Goal: Use online tool/utility: Use online tool/utility

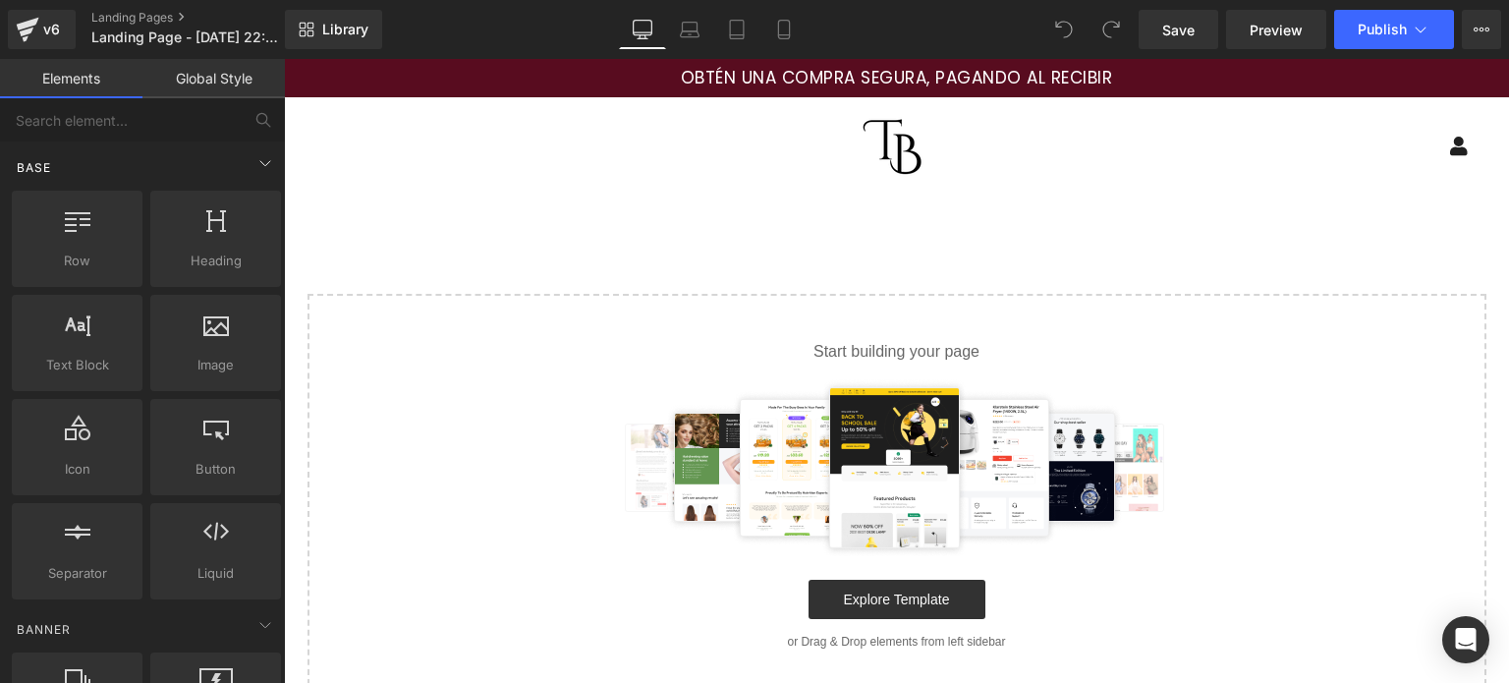
click at [204, 153] on div "Base" at bounding box center [146, 166] width 277 height 39
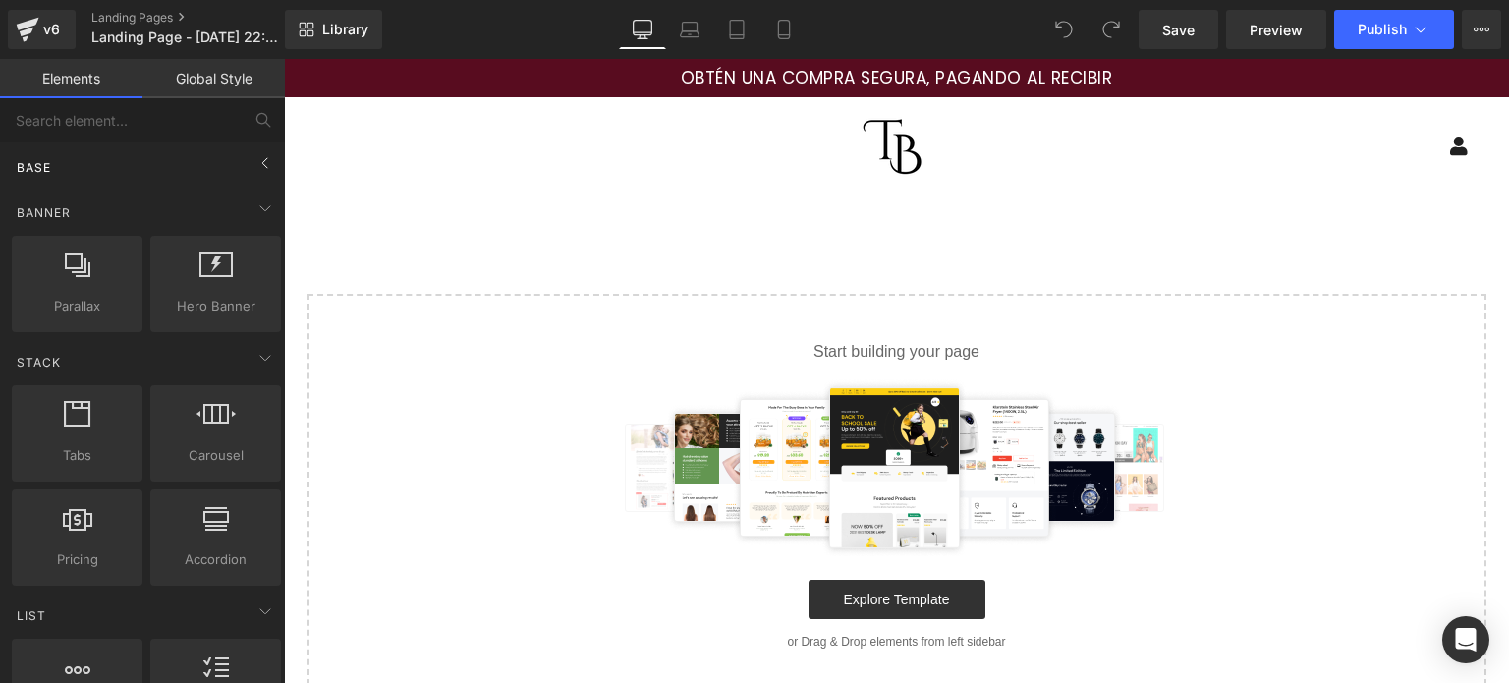
click at [229, 153] on div "Base" at bounding box center [146, 166] width 277 height 39
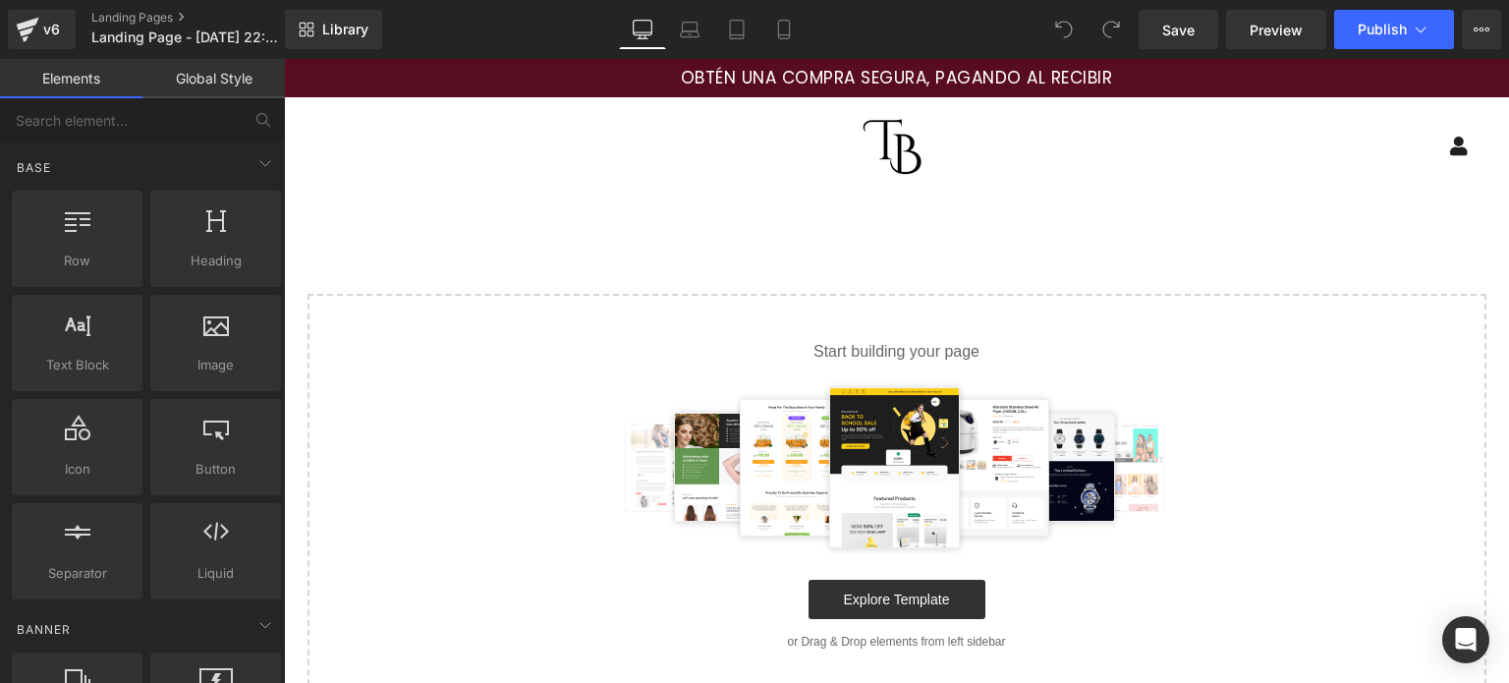
click at [571, 194] on div "Menu Log In Mercatto SAS" at bounding box center [896, 146] width 1225 height 98
click at [187, 84] on link "Global Style" at bounding box center [213, 78] width 142 height 39
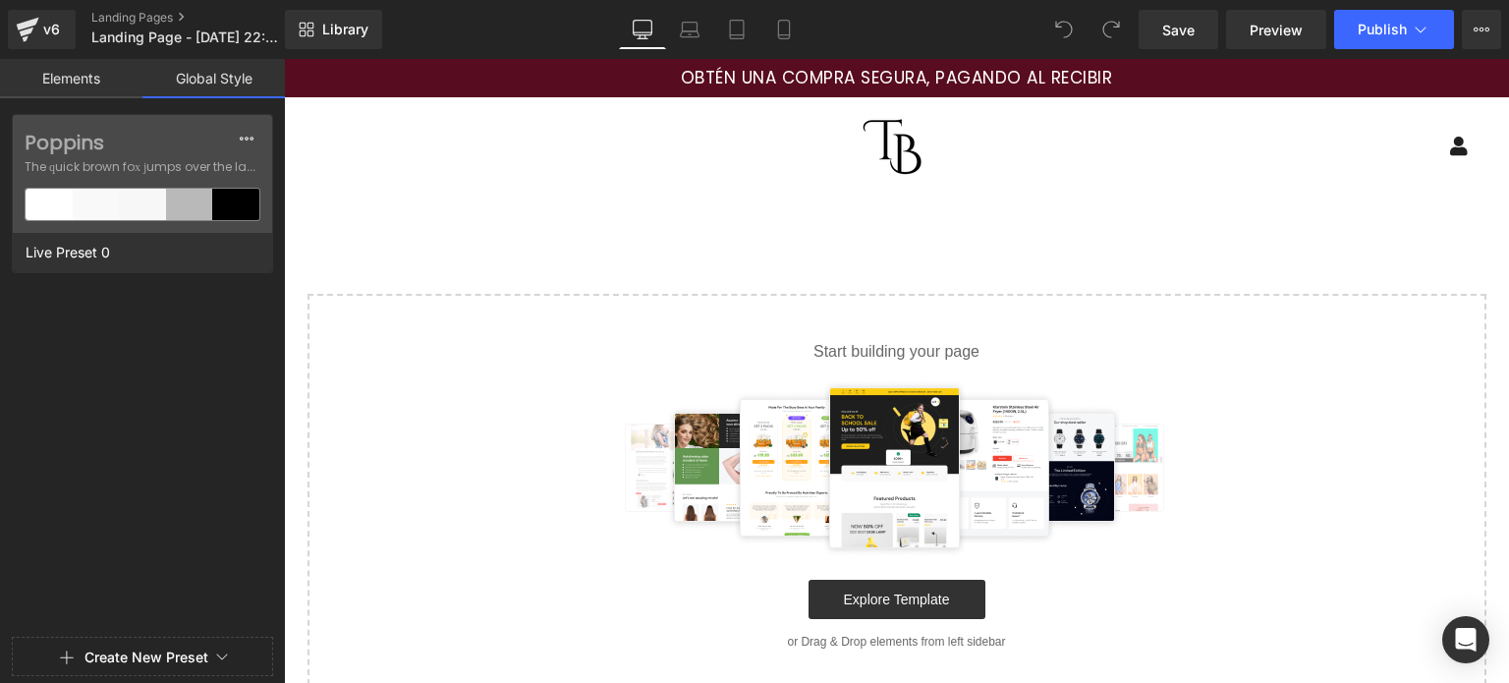
click at [94, 84] on link "Elements" at bounding box center [71, 78] width 142 height 39
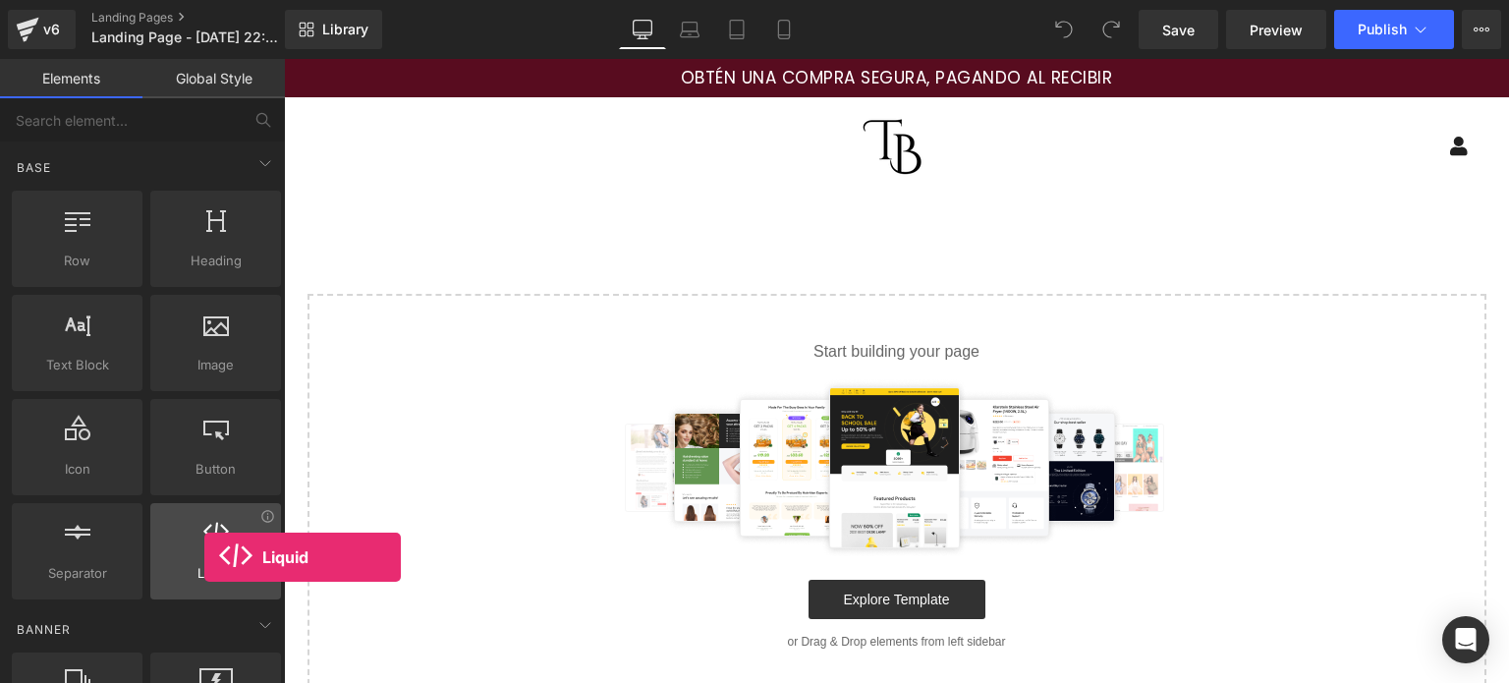
click at [204, 557] on div at bounding box center [215, 541] width 119 height 44
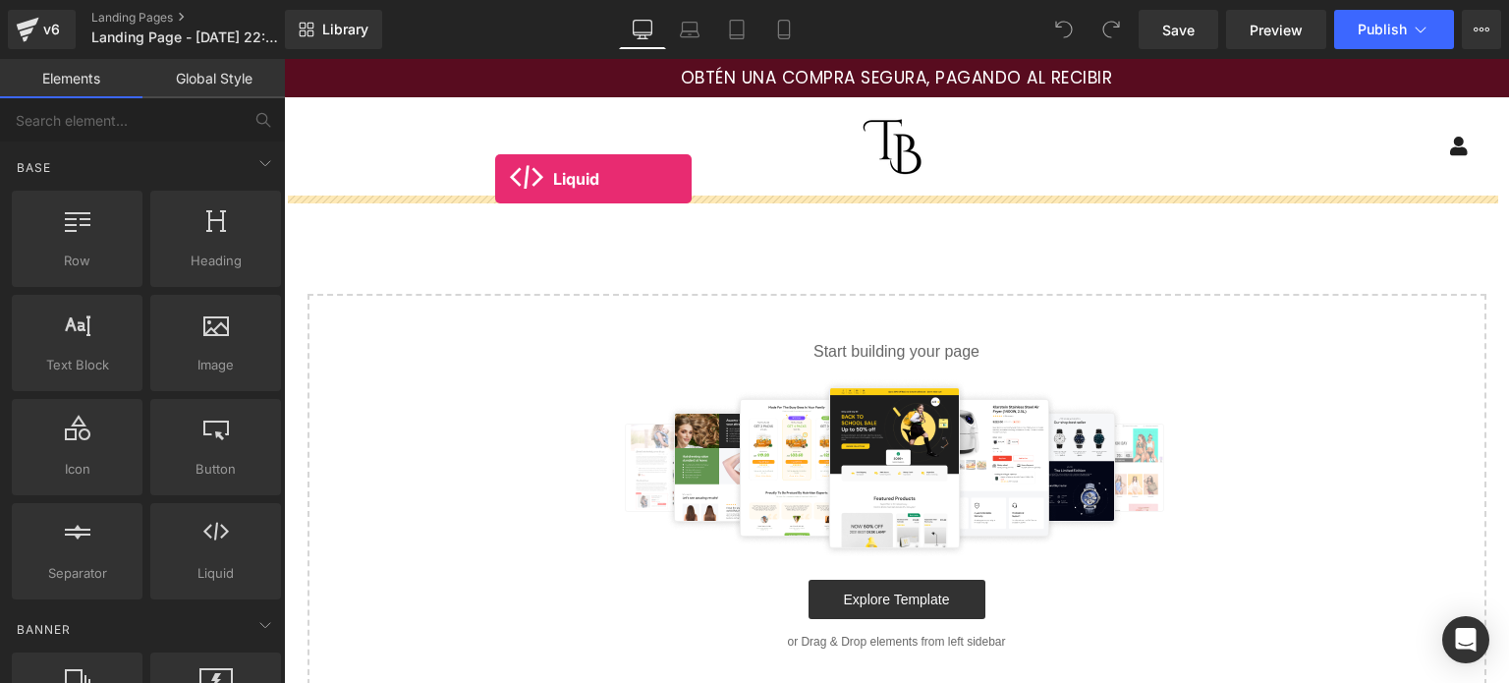
drag, startPoint x: 488, startPoint y: 616, endPoint x: 495, endPoint y: 179, distance: 437.2
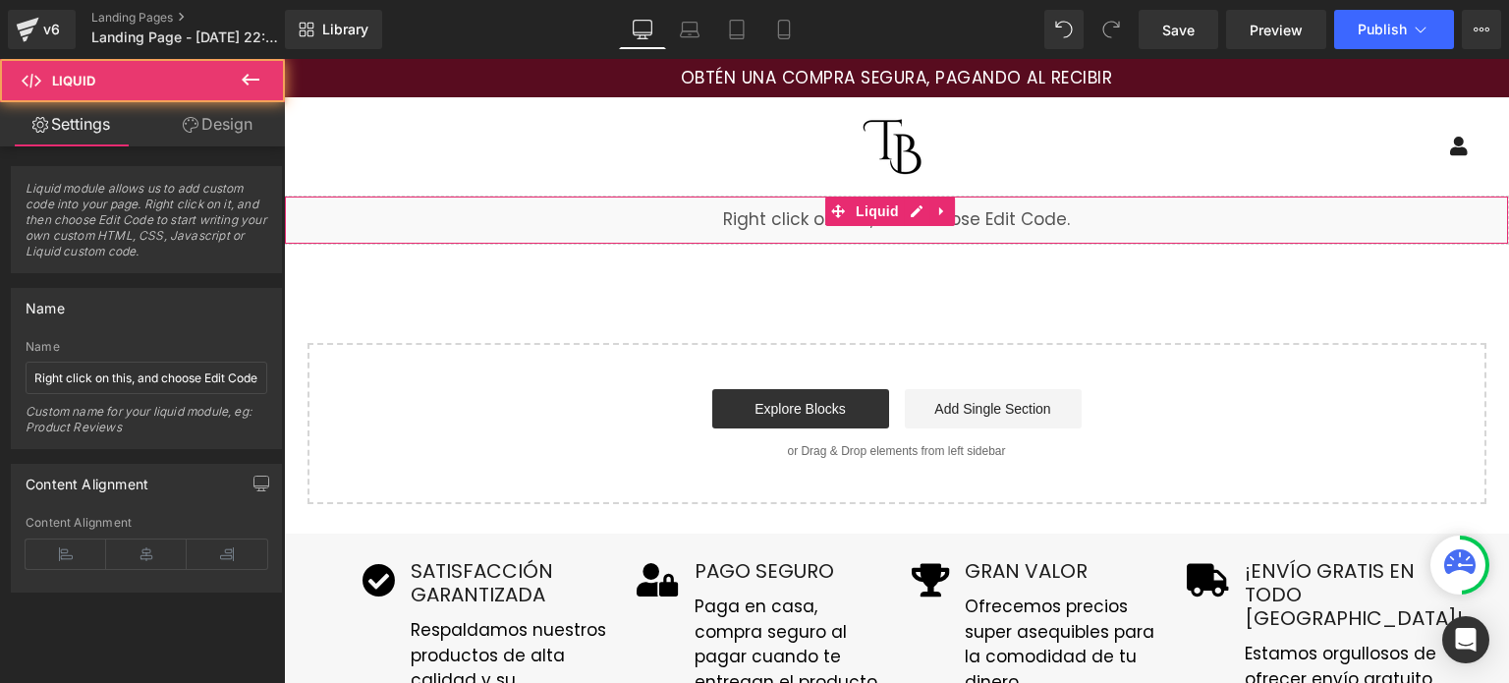
click at [539, 215] on div "Liquid" at bounding box center [896, 220] width 1225 height 49
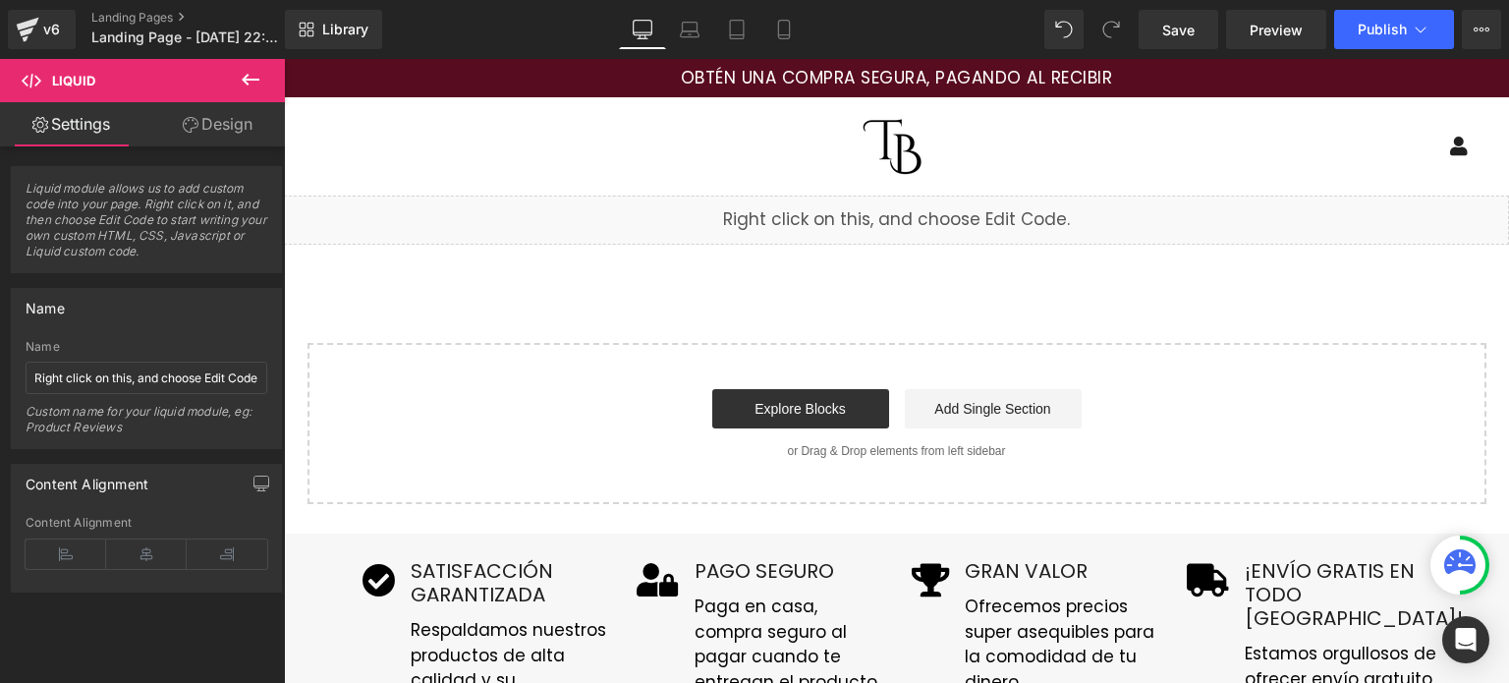
click at [843, 217] on icon at bounding box center [848, 211] width 11 height 12
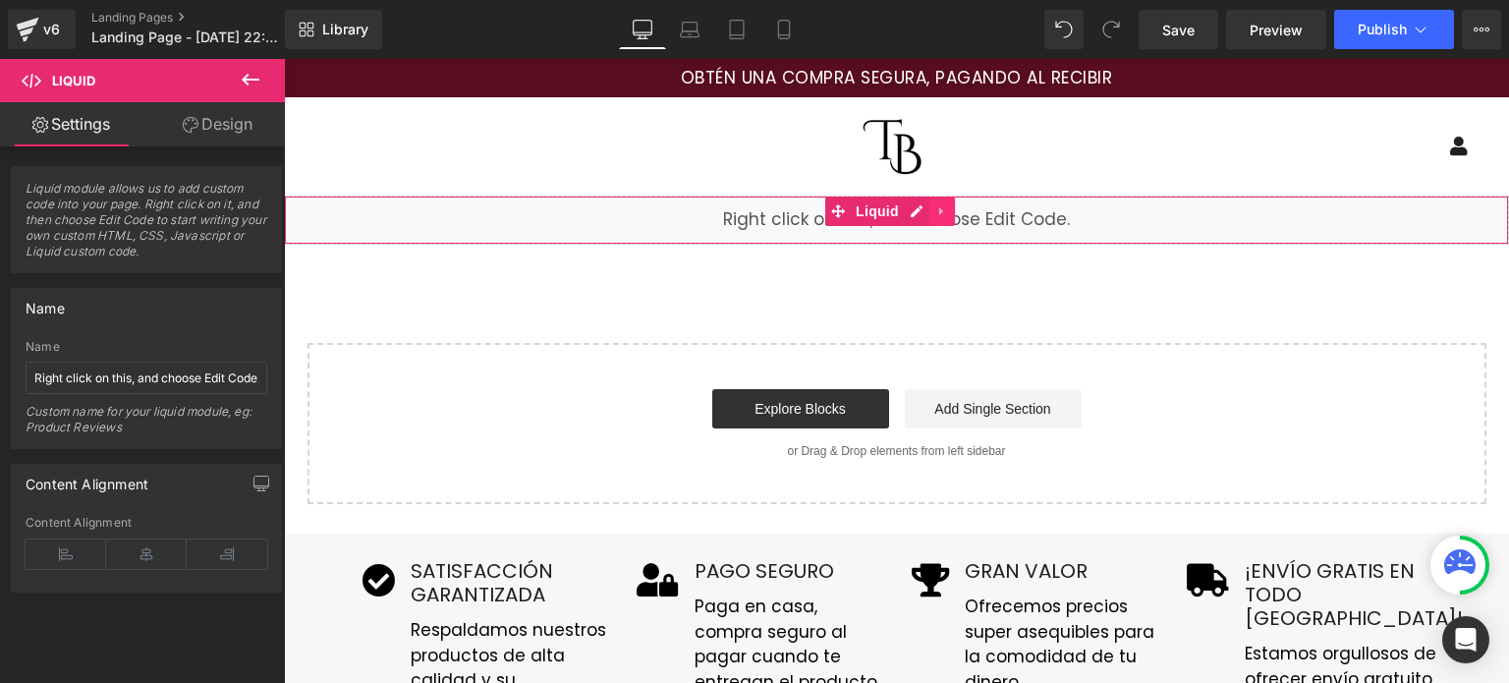
click at [937, 206] on icon at bounding box center [942, 211] width 14 height 15
click at [955, 211] on icon at bounding box center [955, 211] width 14 height 15
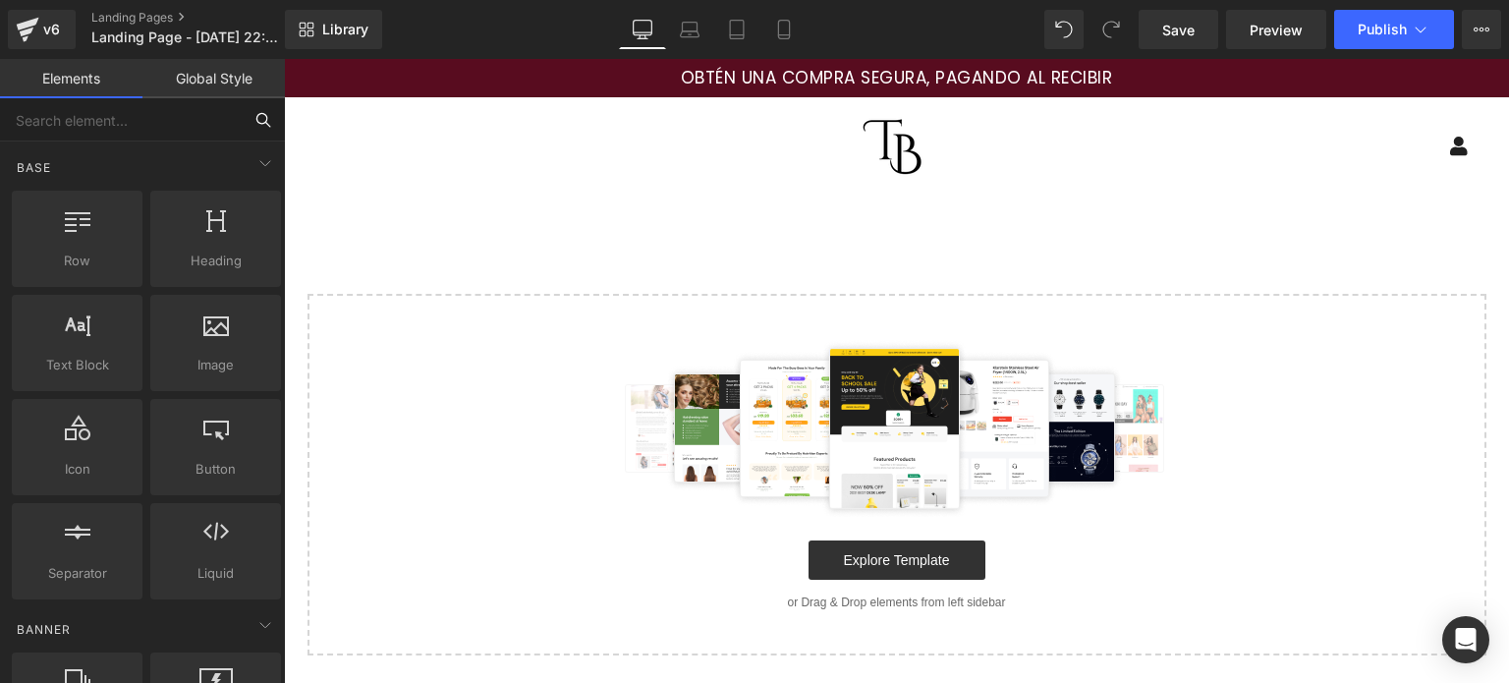
click at [106, 120] on input "text" at bounding box center [121, 119] width 242 height 43
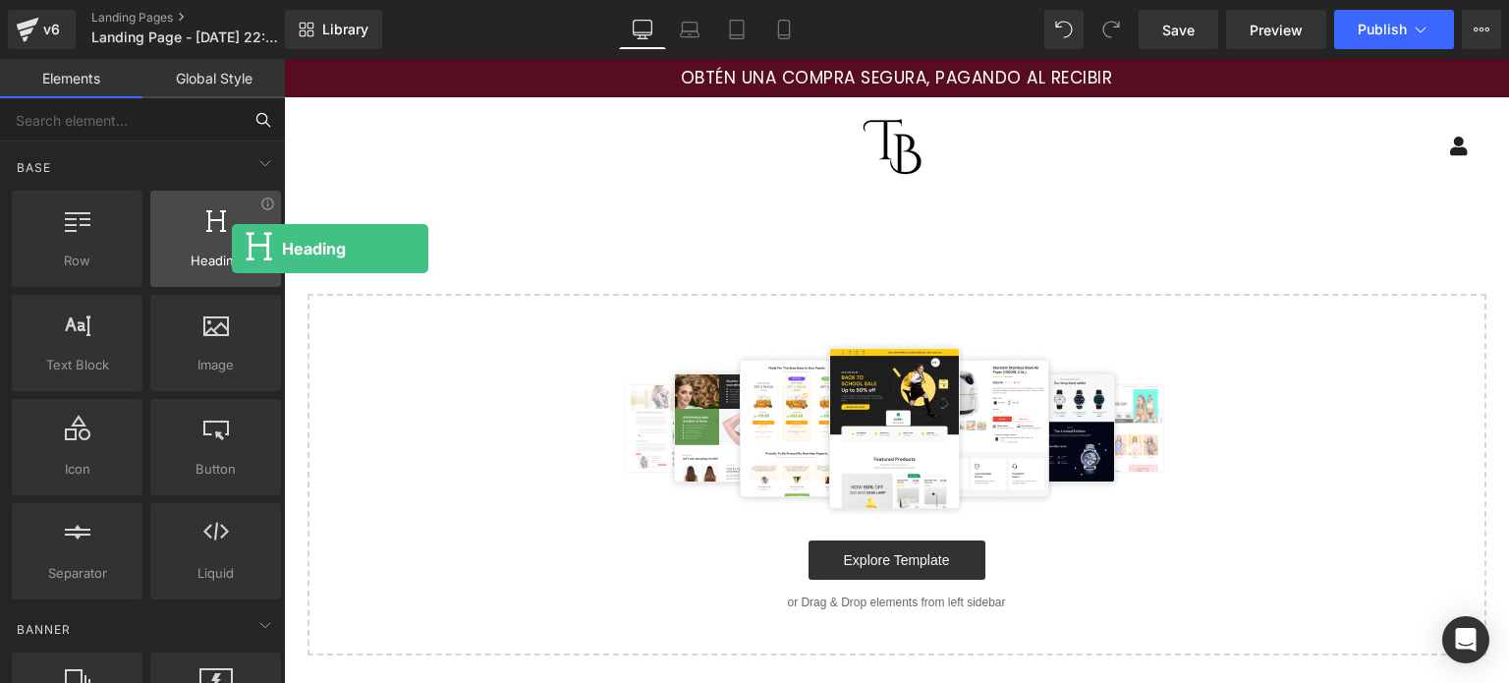
click at [232, 249] on div at bounding box center [215, 228] width 119 height 44
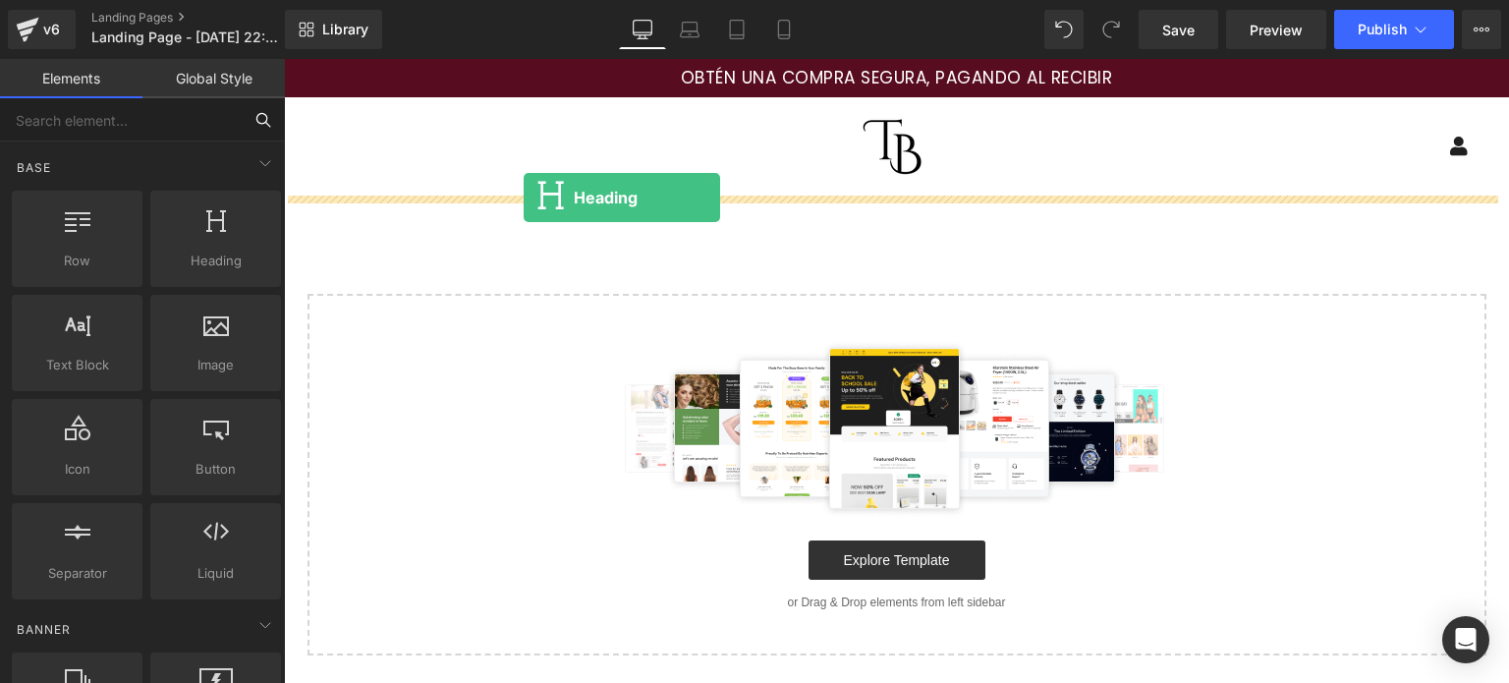
drag, startPoint x: 516, startPoint y: 307, endPoint x: 531, endPoint y: 196, distance: 112.0
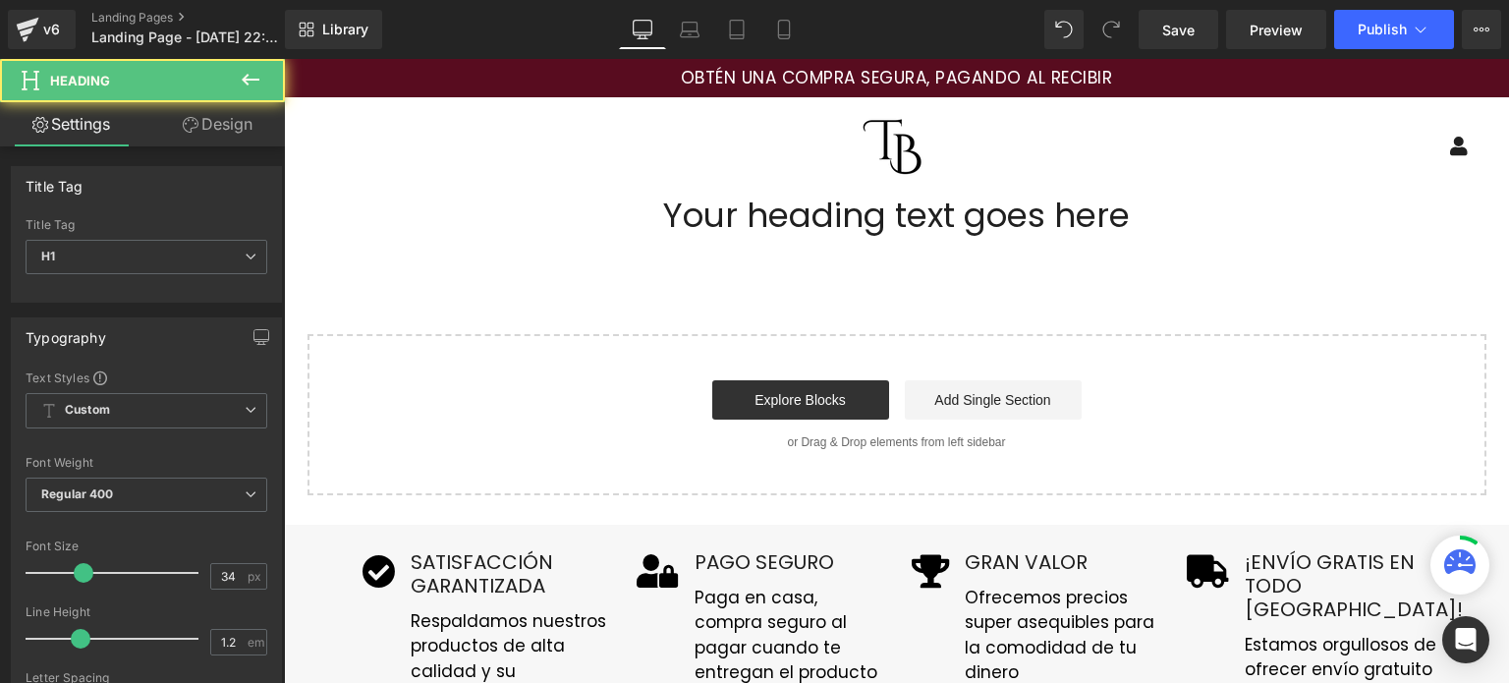
click at [683, 263] on div "Your heading text goes here Heading Select your layout" at bounding box center [896, 346] width 1225 height 300
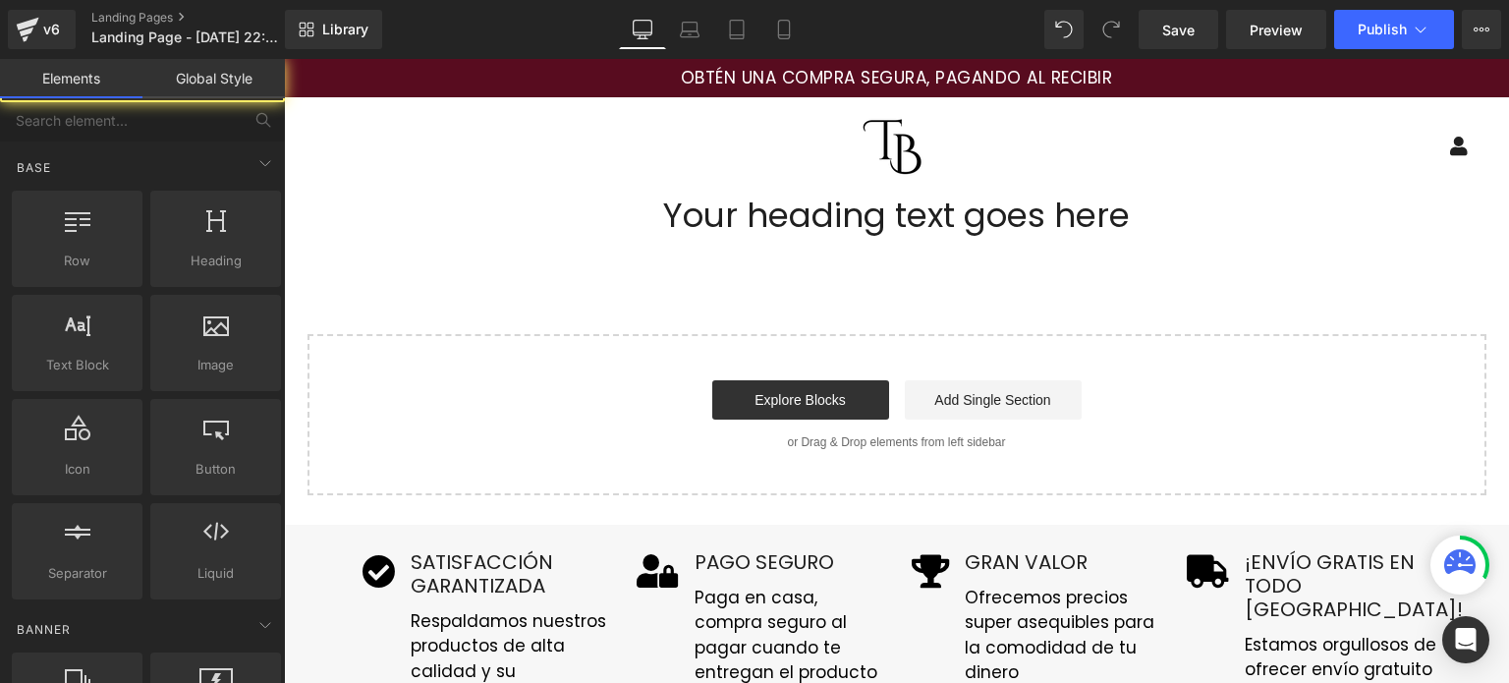
click at [690, 215] on h1 "Your heading text goes here" at bounding box center [896, 216] width 1225 height 40
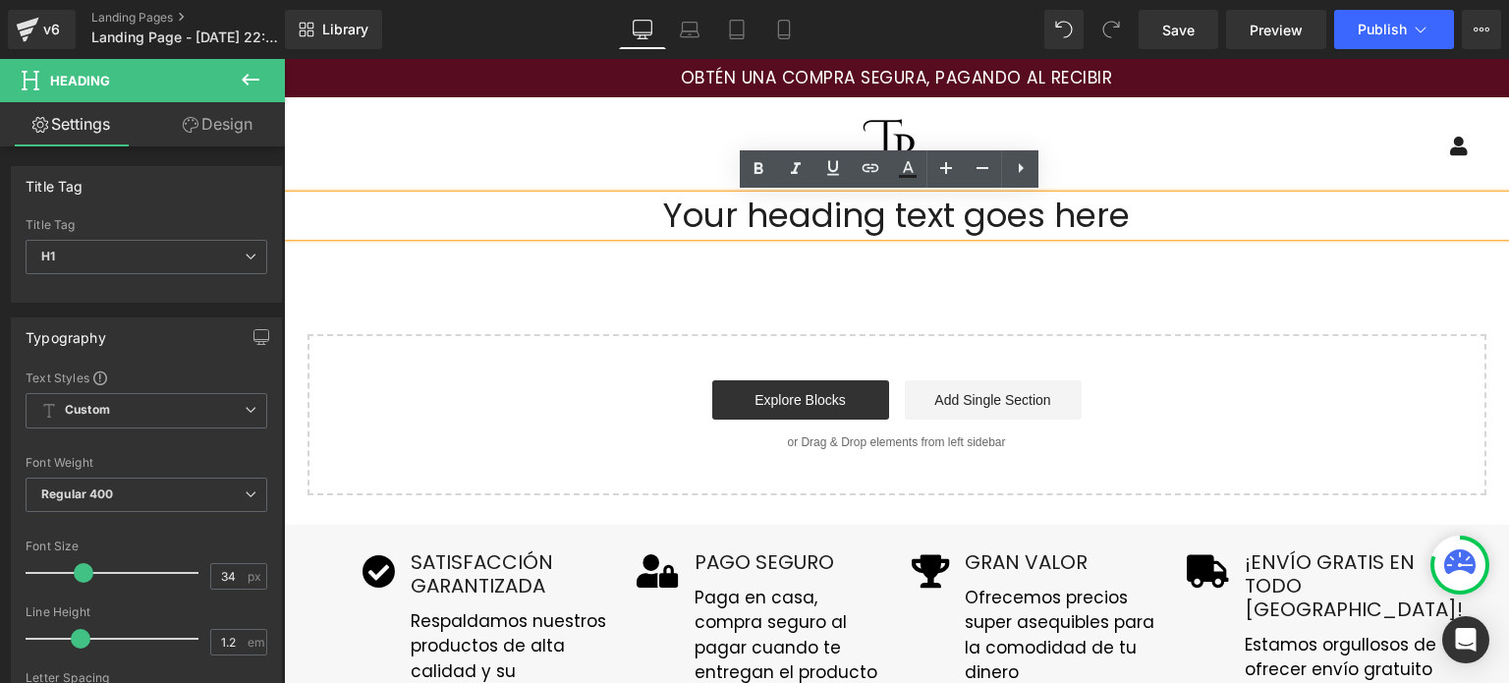
click at [1162, 286] on div "Your heading text goes here Heading Select your layout" at bounding box center [896, 346] width 1225 height 300
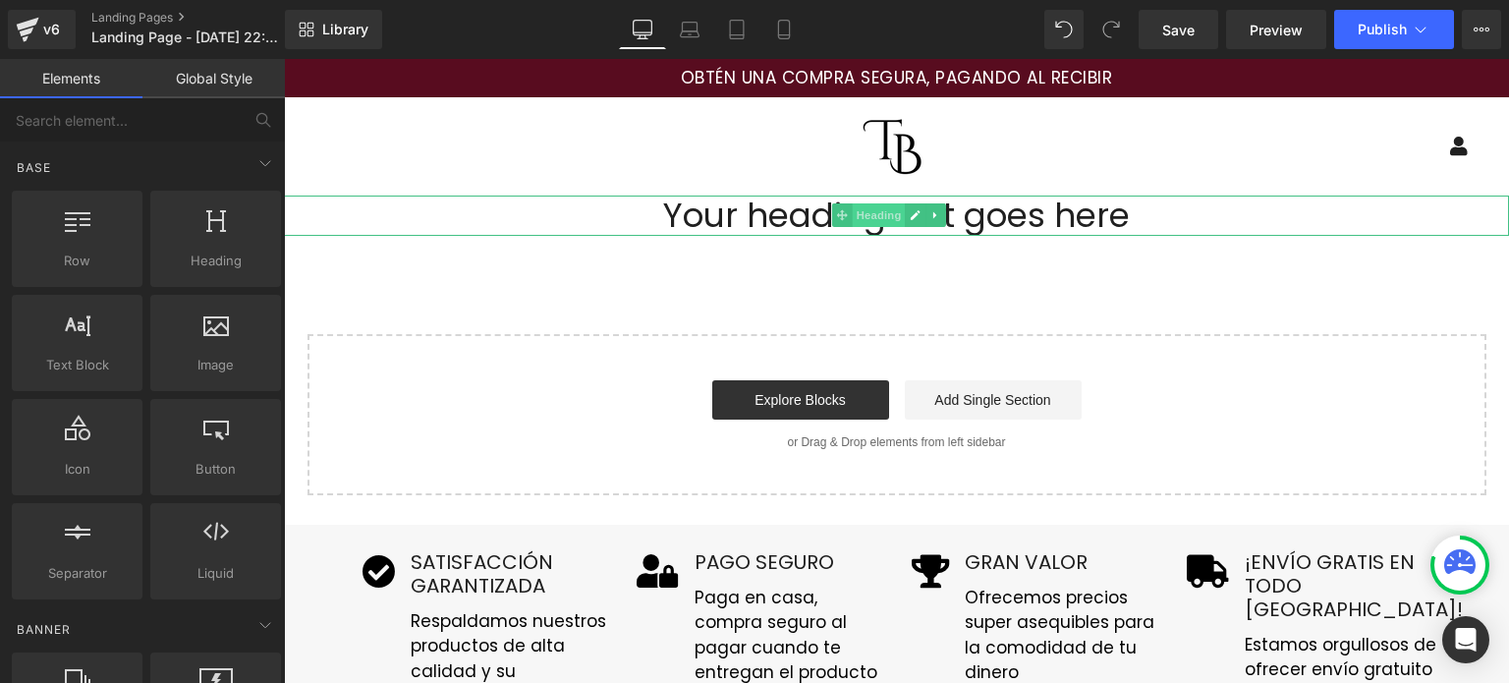
click at [886, 223] on span "Heading" at bounding box center [879, 215] width 53 height 24
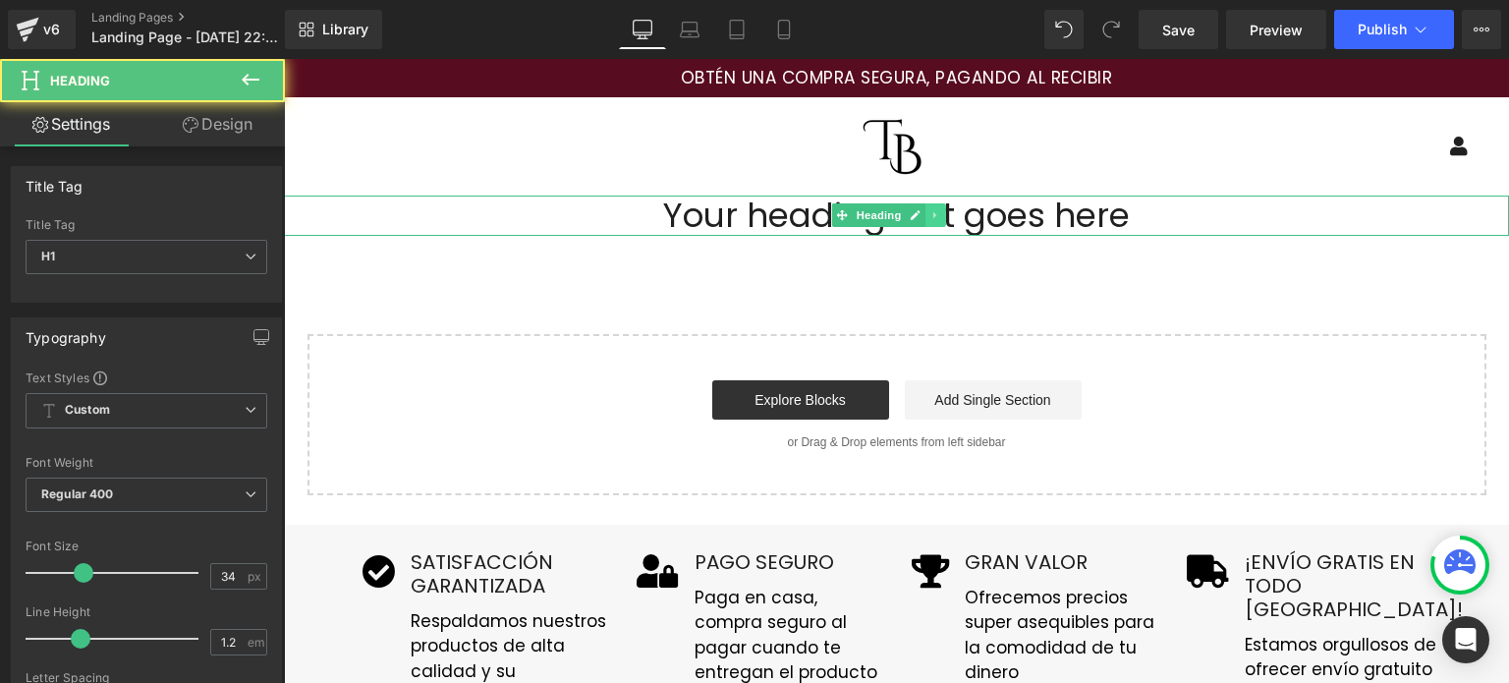
click at [941, 214] on link at bounding box center [935, 215] width 21 height 24
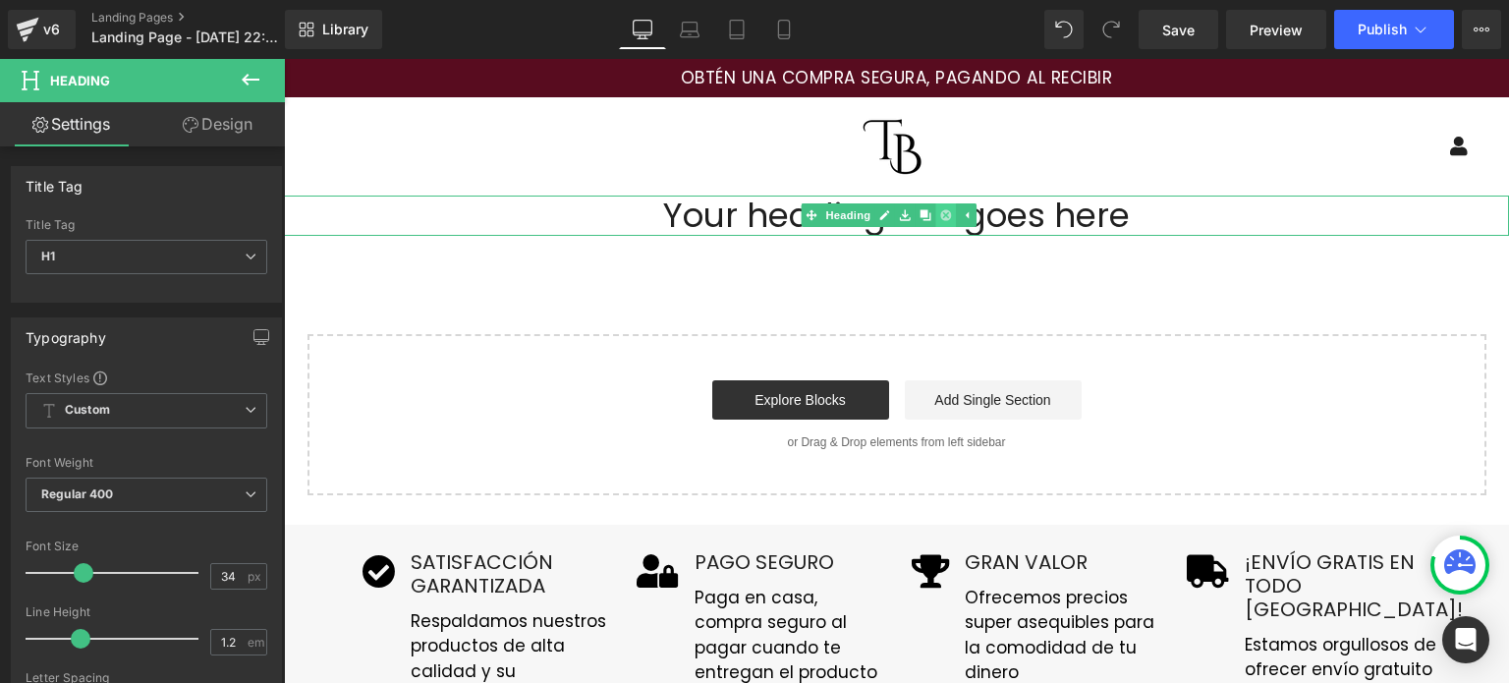
click at [947, 218] on icon at bounding box center [946, 215] width 11 height 11
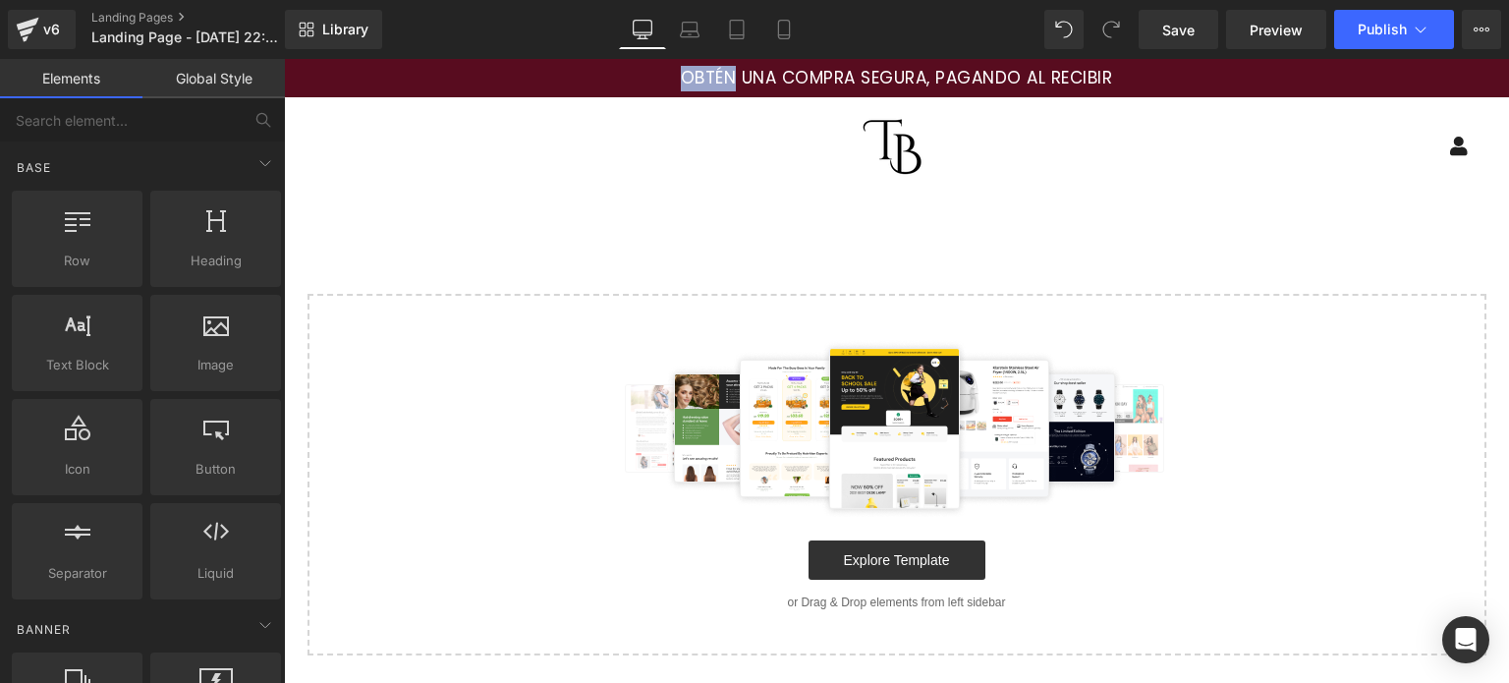
drag, startPoint x: 727, startPoint y: 83, endPoint x: 605, endPoint y: 80, distance: 121.9
click at [605, 80] on div "OBTÉN UNA COMPRA SEGURA, PAGANDO AL RECIBIR" at bounding box center [897, 79] width 1130 height 26
click at [574, 173] on div "Menu Log In Mercatto SAS" at bounding box center [896, 146] width 1225 height 98
